Goal: Task Accomplishment & Management: Manage account settings

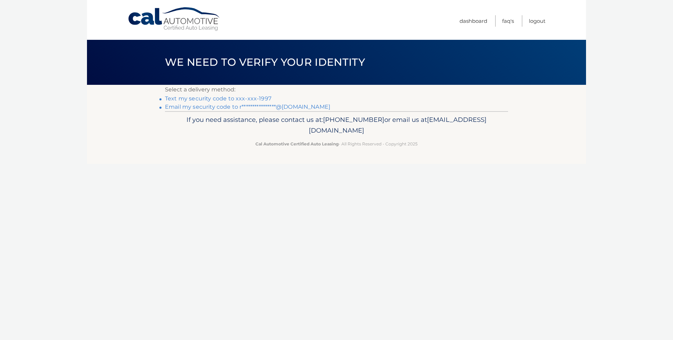
click at [237, 98] on link "Text my security code to xxx-xxx-1997" at bounding box center [218, 98] width 106 height 7
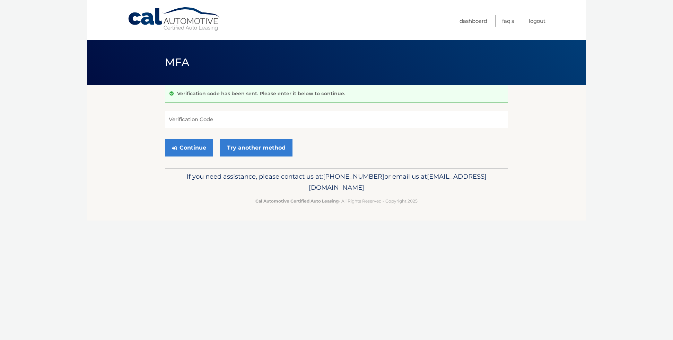
click at [288, 118] on input "Verification Code" at bounding box center [336, 119] width 343 height 17
type input "452051"
click at [191, 147] on button "Continue" at bounding box center [189, 147] width 48 height 17
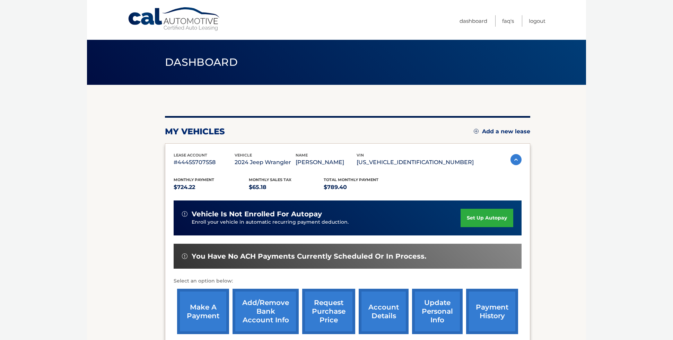
click at [202, 307] on link "make a payment" at bounding box center [203, 311] width 52 height 45
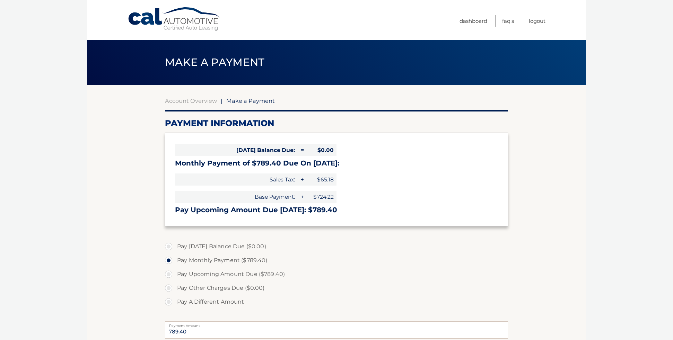
select select "ZGIyNTIxMmItNjc4OS00NDgxLThhNWYtZDNjYjY5MTUzNWY5"
click at [535, 21] on link "Logout" at bounding box center [537, 20] width 17 height 11
